Goal: Transaction & Acquisition: Download file/media

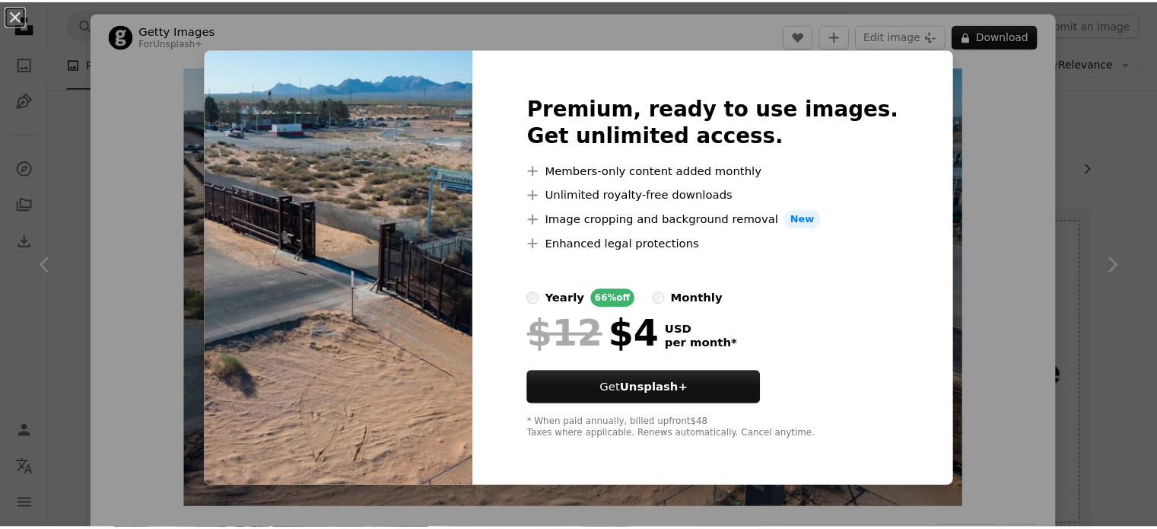
scroll to position [380, 0]
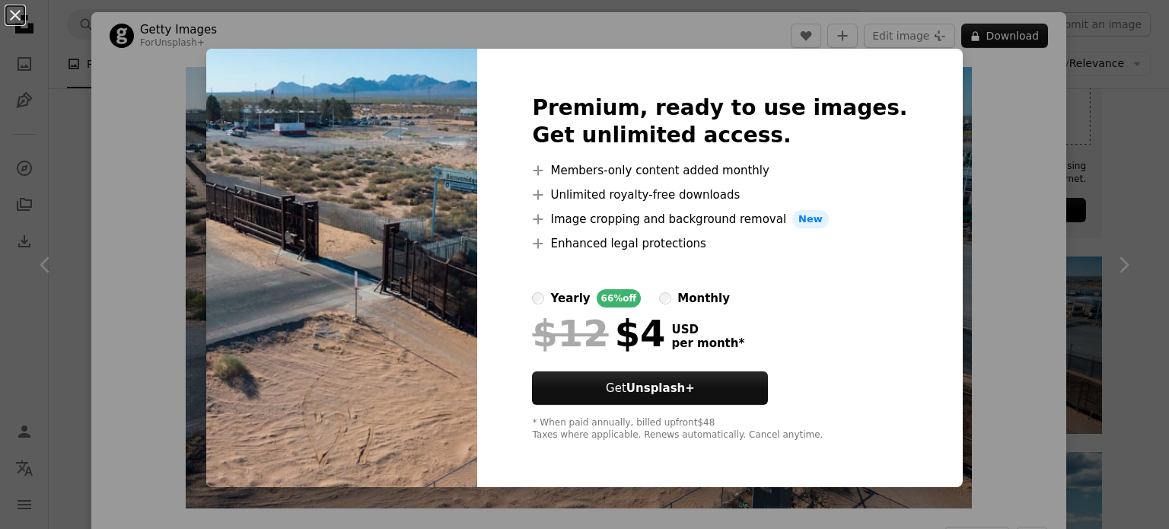
click at [17, 6] on button "An X shape" at bounding box center [15, 15] width 18 height 18
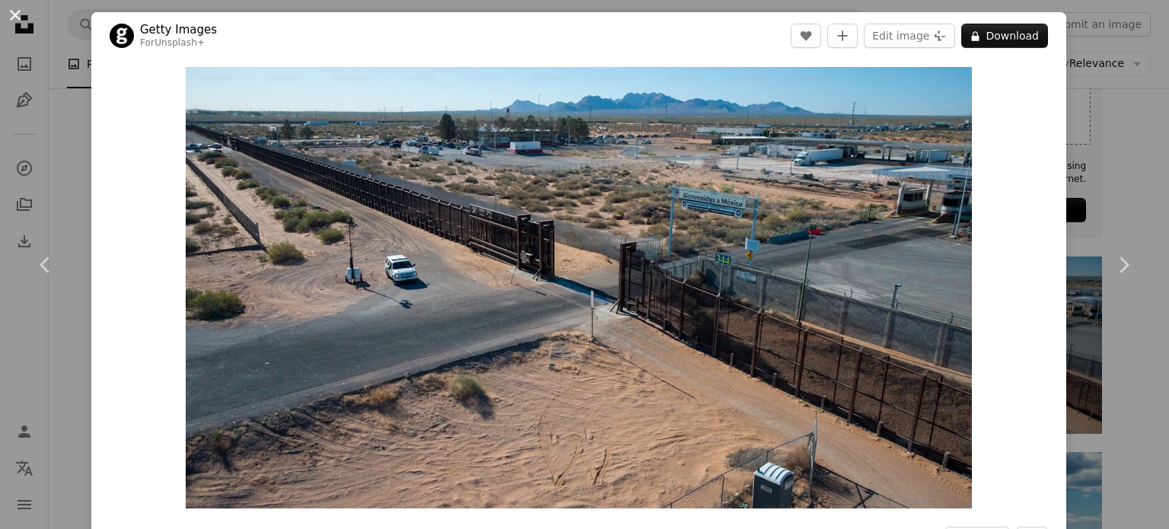
click at [16, 6] on button "An X shape" at bounding box center [15, 15] width 18 height 18
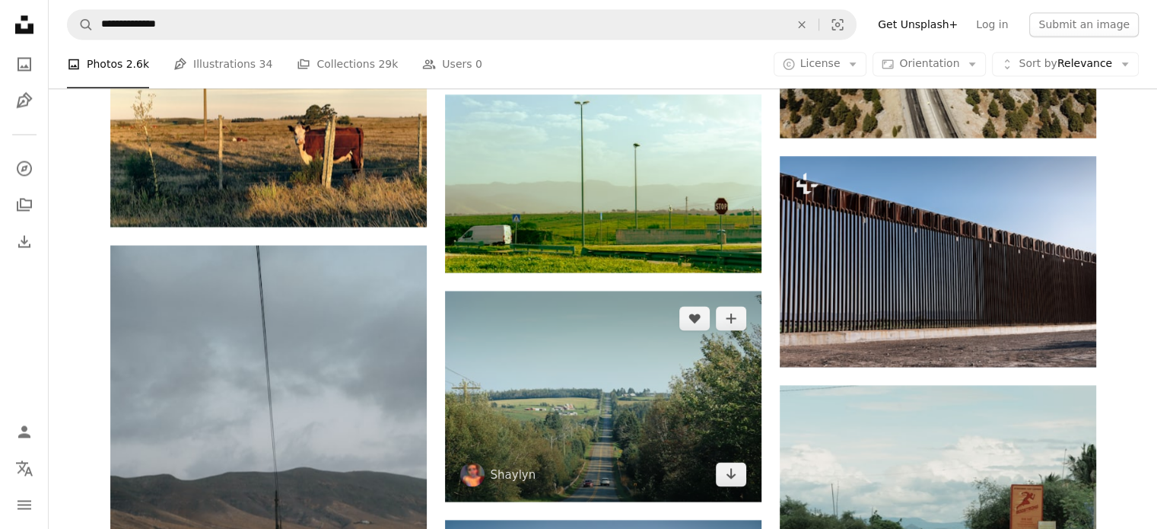
scroll to position [2663, 0]
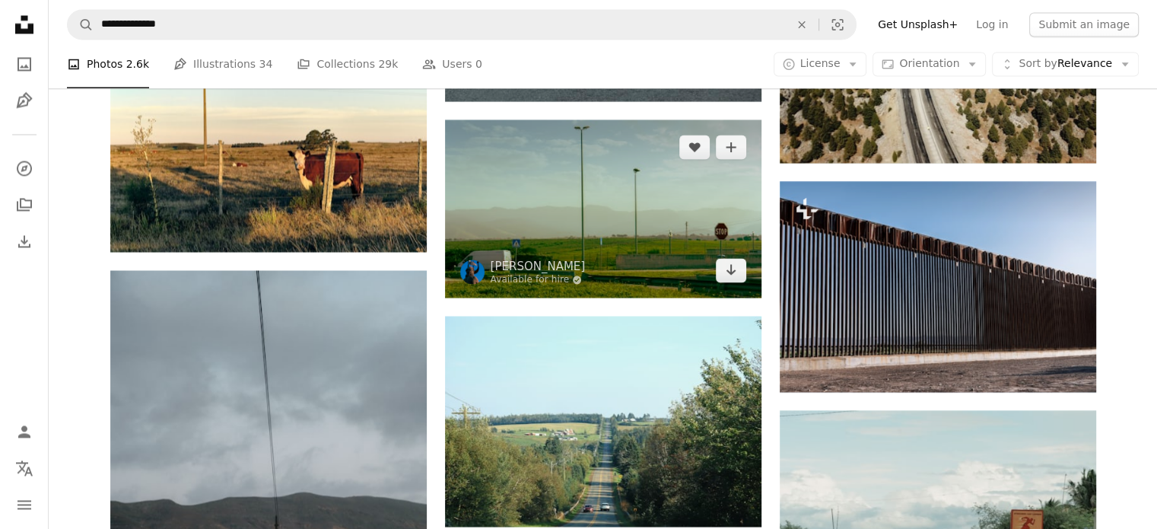
click at [581, 249] on img at bounding box center [603, 208] width 317 height 178
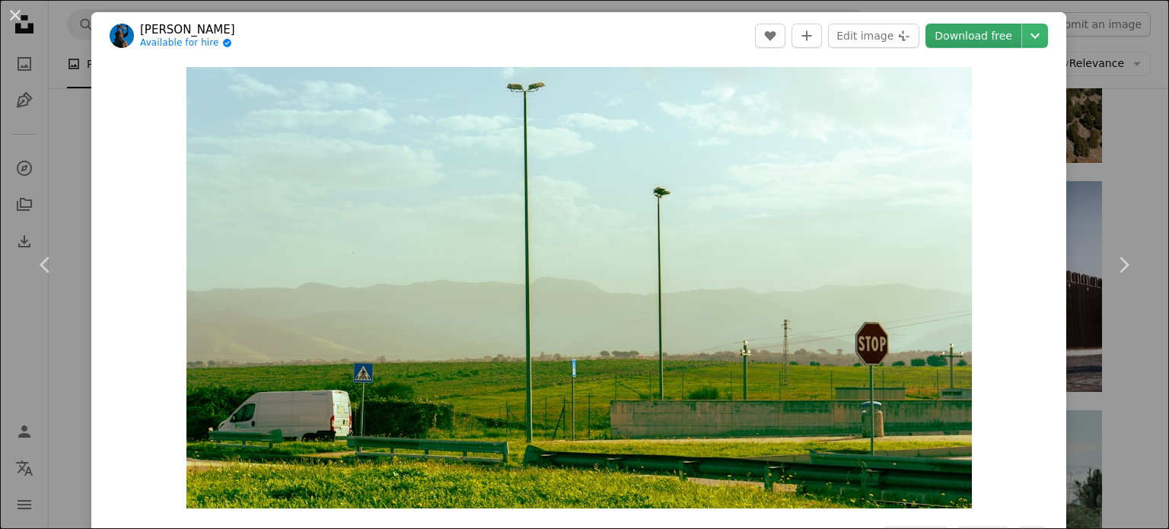
click at [969, 37] on link "Download free" at bounding box center [973, 36] width 96 height 24
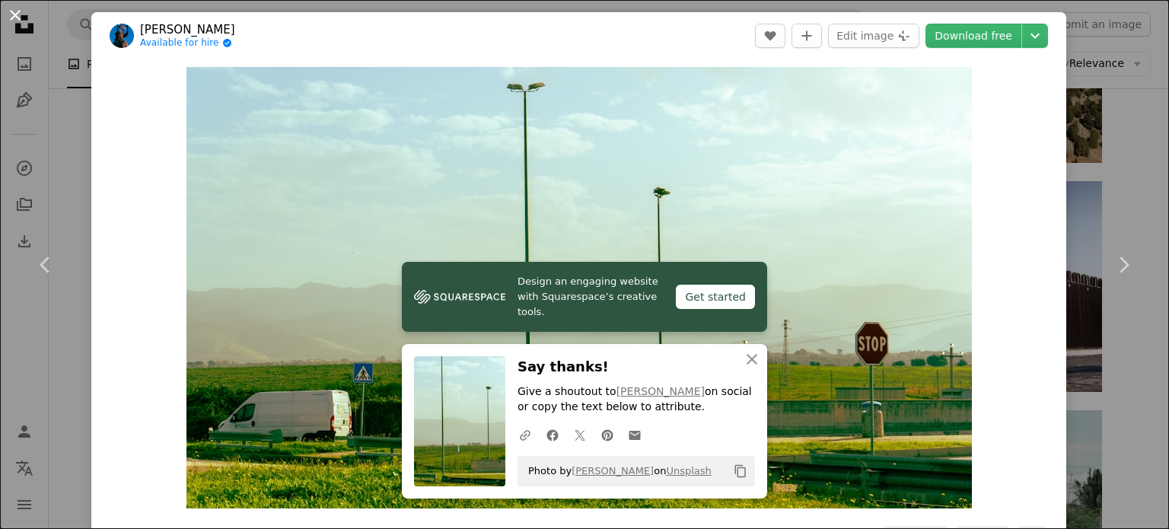
click at [16, 14] on button "An X shape" at bounding box center [15, 15] width 18 height 18
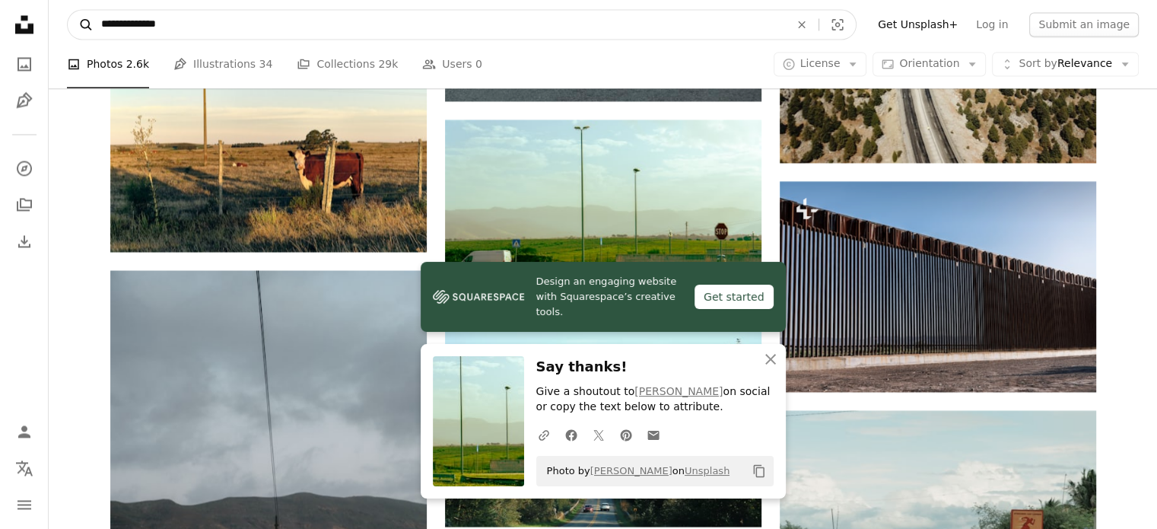
drag, startPoint x: 205, startPoint y: 31, endPoint x: 79, endPoint y: 23, distance: 126.6
click at [79, 23] on form "**********" at bounding box center [462, 24] width 790 height 30
type input "**********"
click button "A magnifying glass" at bounding box center [81, 24] width 26 height 29
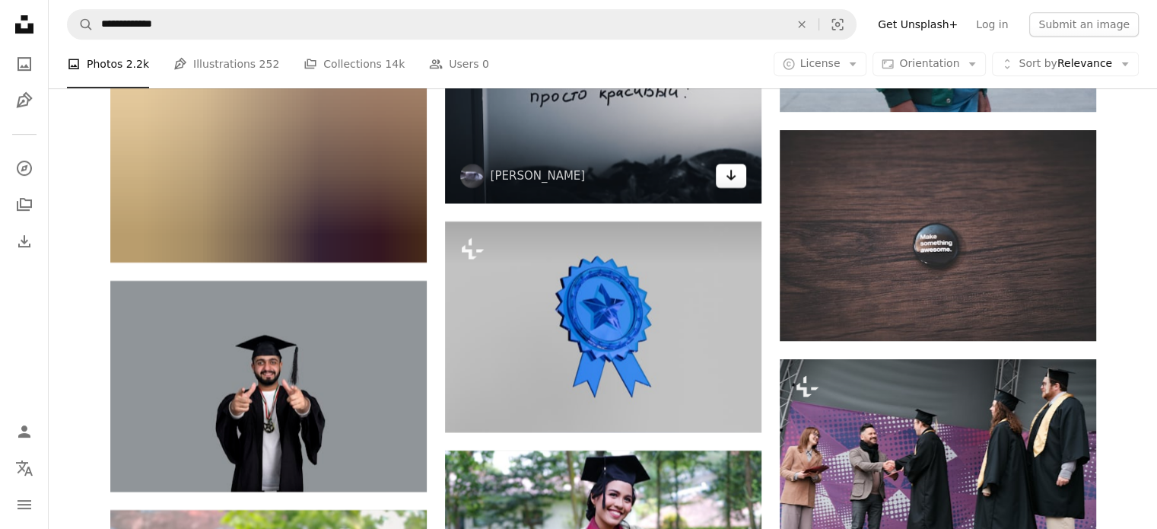
scroll to position [6695, 0]
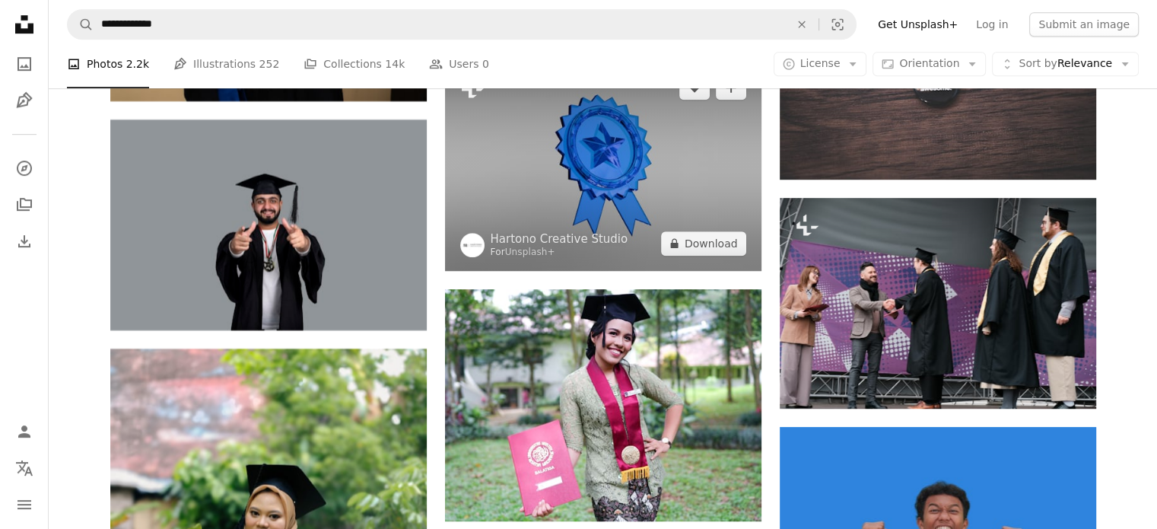
click at [639, 161] on img at bounding box center [603, 165] width 317 height 211
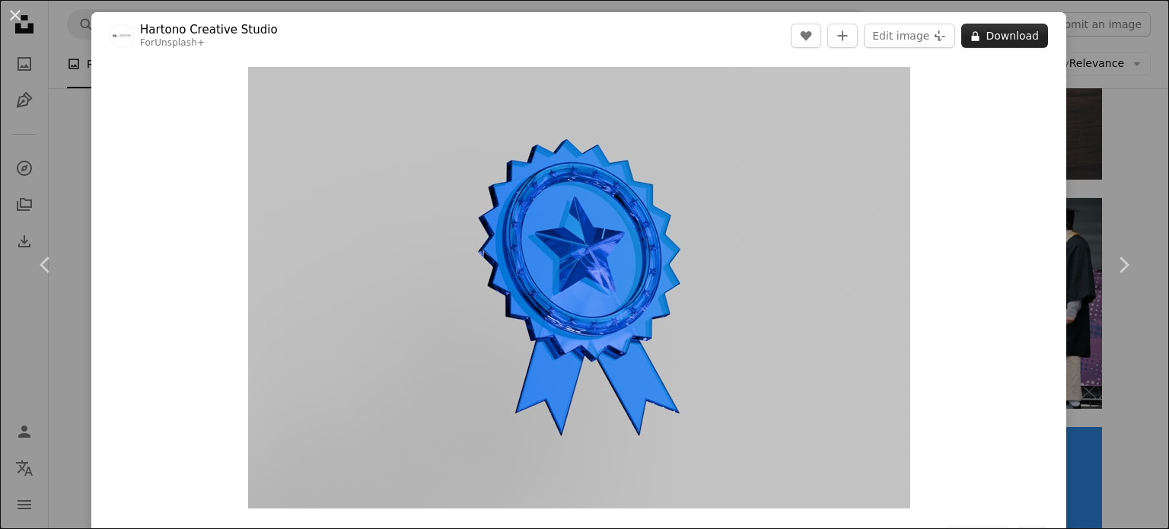
click at [989, 30] on button "A lock Download" at bounding box center [1004, 36] width 87 height 24
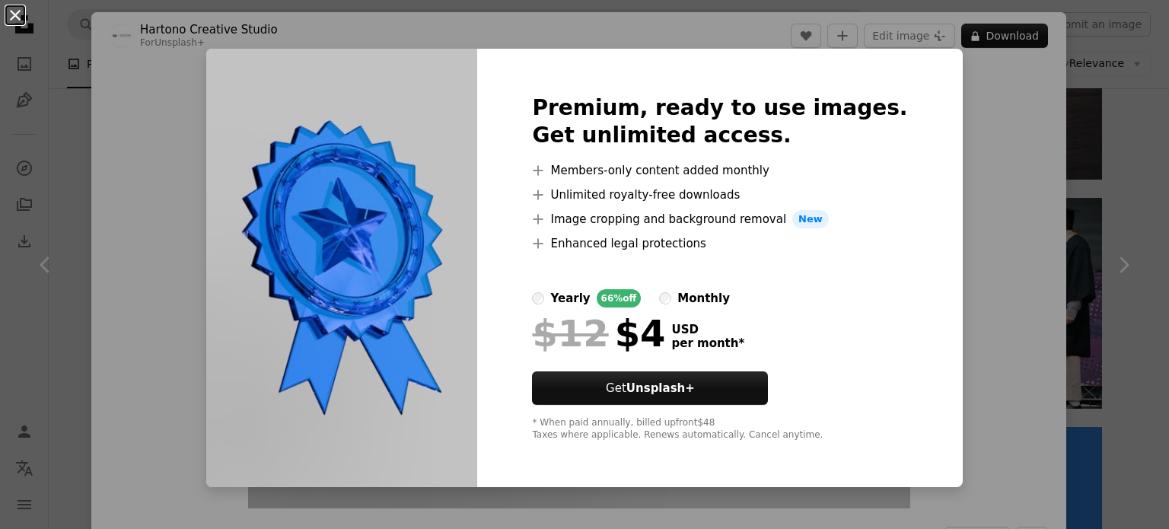
click at [24, 11] on button "An X shape" at bounding box center [15, 15] width 18 height 18
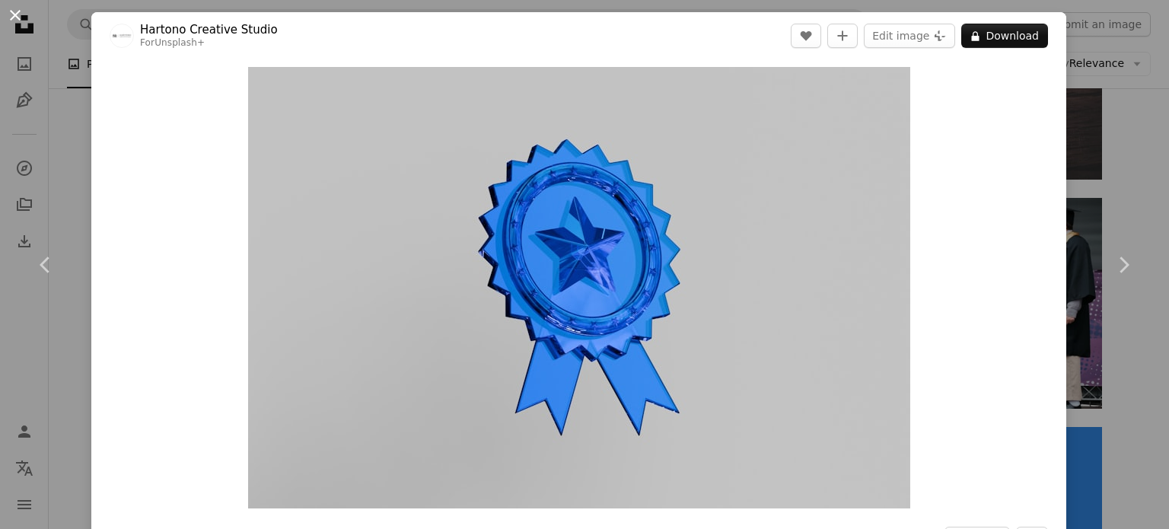
click at [23, 14] on button "An X shape" at bounding box center [15, 15] width 18 height 18
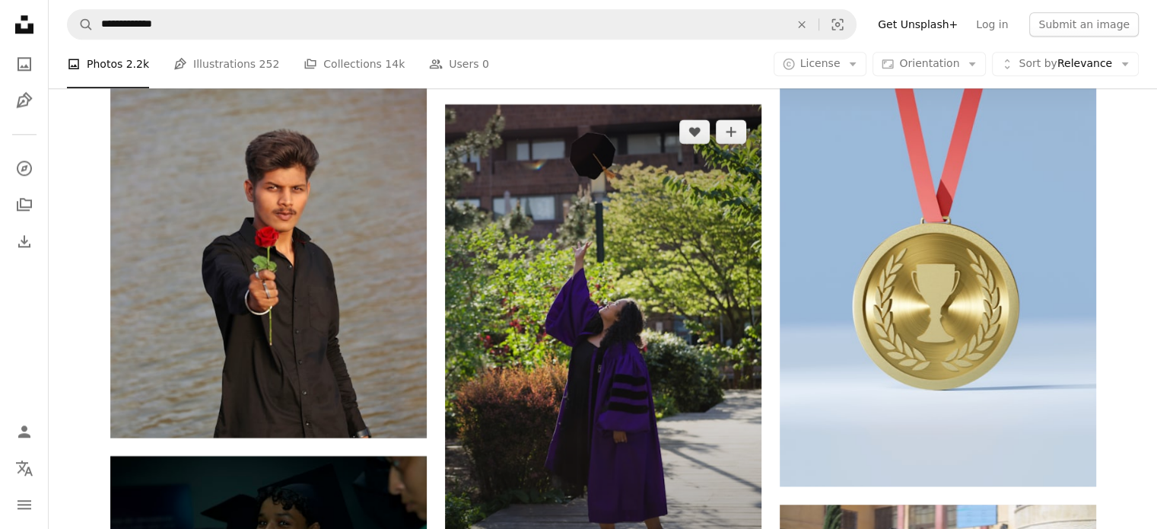
scroll to position [7456, 0]
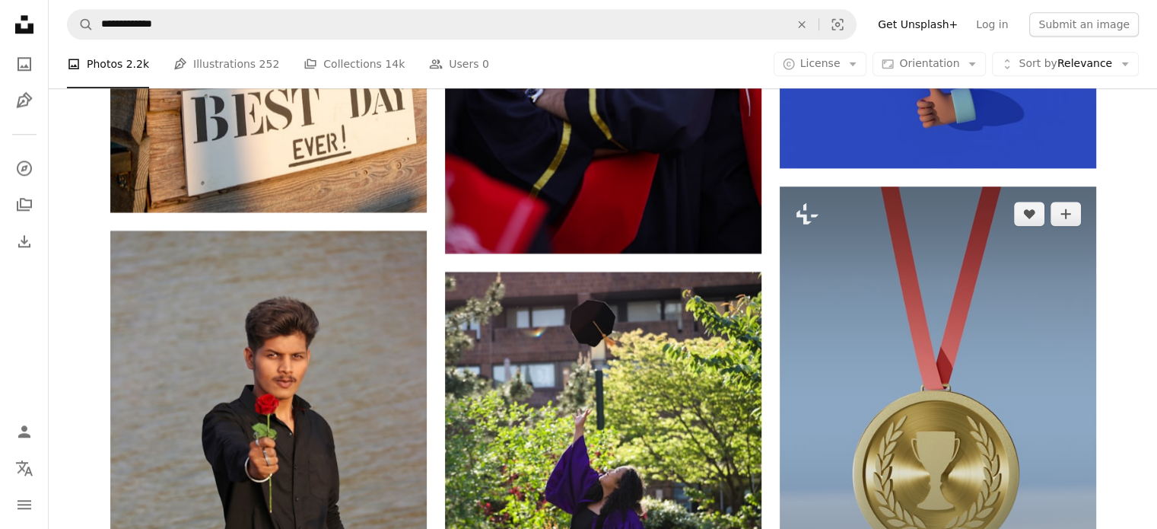
click at [886, 342] on img at bounding box center [938, 419] width 317 height 467
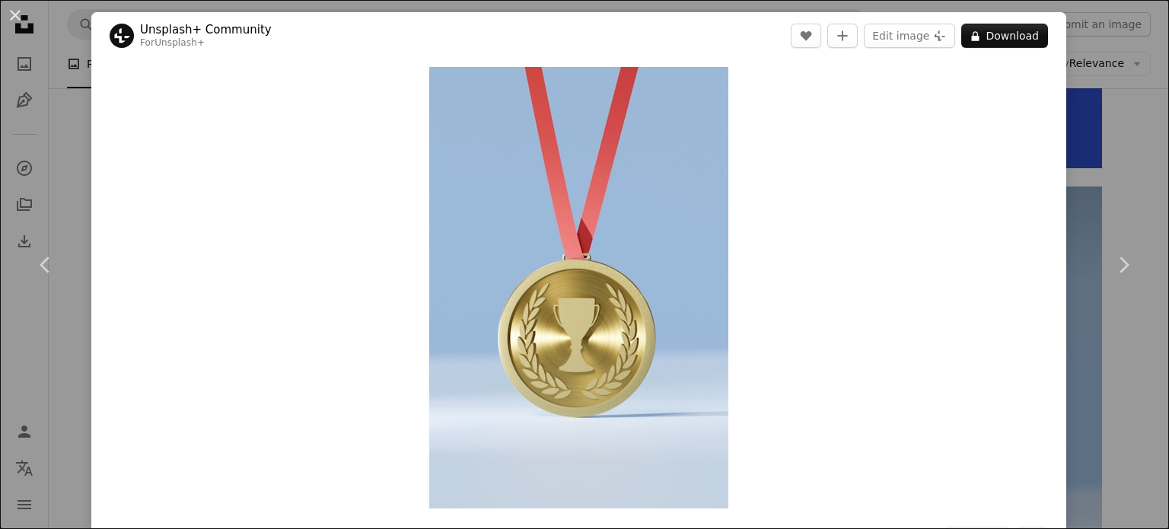
drag, startPoint x: 16, startPoint y: 5, endPoint x: 17, endPoint y: 17, distance: 11.5
click at [17, 6] on button "An X shape" at bounding box center [15, 15] width 18 height 18
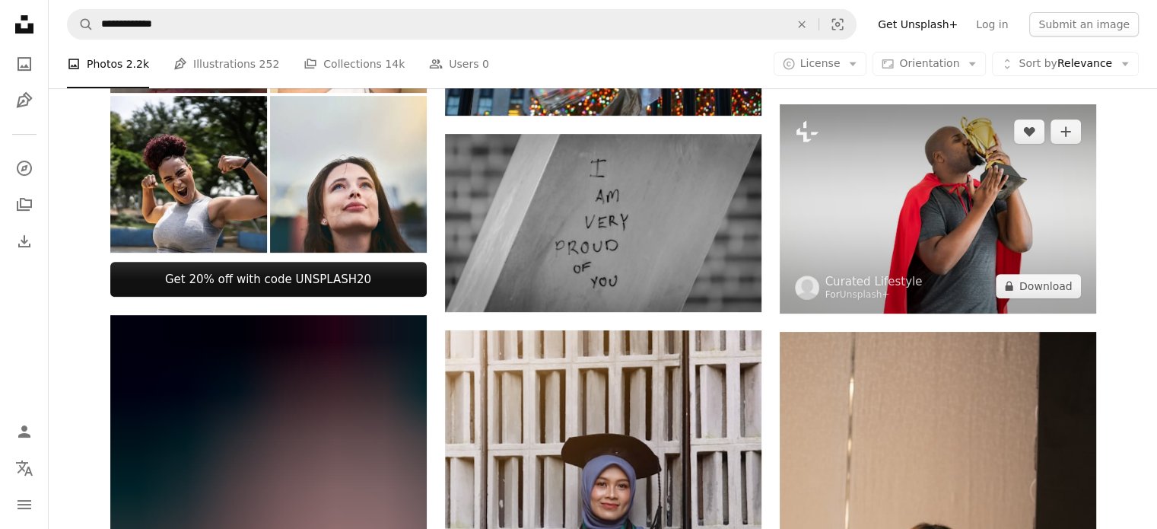
scroll to position [609, 0]
